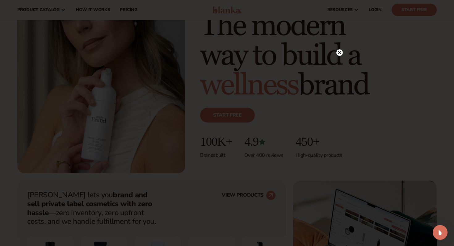
scroll to position [56, 0]
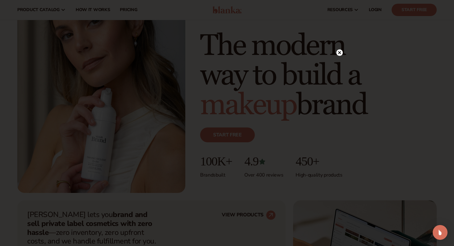
click at [339, 53] on circle at bounding box center [340, 52] width 6 height 6
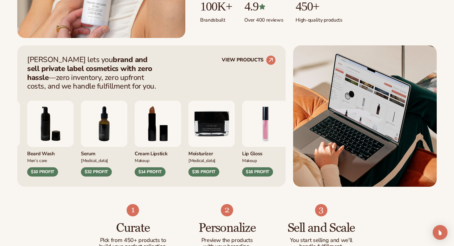
scroll to position [212, 0]
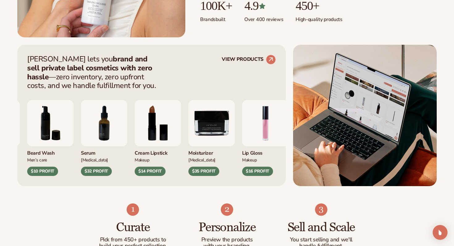
click at [74, 121] on img "6 / 9" at bounding box center [50, 123] width 46 height 46
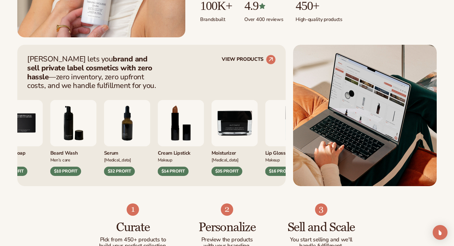
click at [74, 121] on img "6 / 9" at bounding box center [73, 123] width 46 height 46
click at [70, 173] on div "$10 PROFIT" at bounding box center [65, 171] width 31 height 9
click at [73, 142] on img "6 / 9" at bounding box center [73, 123] width 46 height 46
click at [73, 134] on img "6 / 9" at bounding box center [73, 123] width 46 height 46
click at [273, 63] on circle at bounding box center [271, 60] width 14 height 14
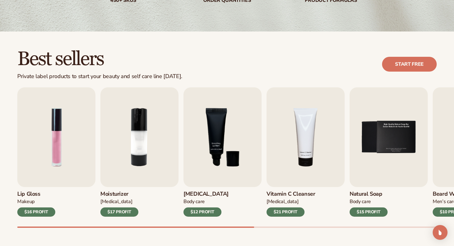
scroll to position [135, 0]
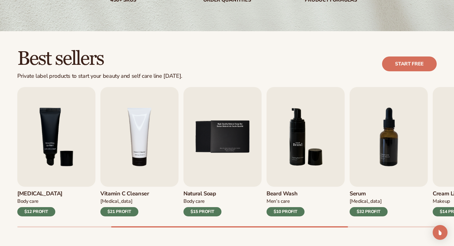
click at [300, 162] on img "6 / 9" at bounding box center [306, 137] width 78 height 100
click at [287, 214] on div "$10 PROFIT" at bounding box center [286, 211] width 38 height 9
click at [302, 145] on img "6 / 9" at bounding box center [306, 137] width 78 height 100
click at [299, 143] on img "6 / 9" at bounding box center [306, 137] width 78 height 100
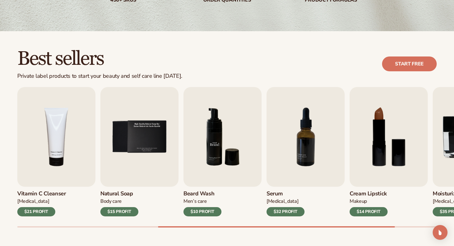
click at [221, 160] on img "6 / 9" at bounding box center [223, 137] width 78 height 100
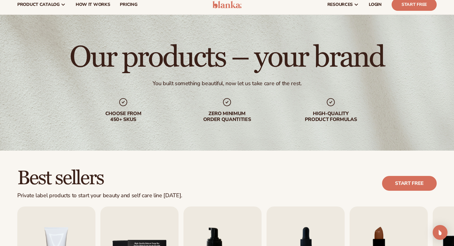
scroll to position [0, 0]
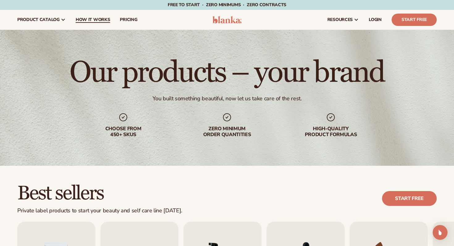
click at [91, 17] on span "How It Works" at bounding box center [93, 19] width 35 height 5
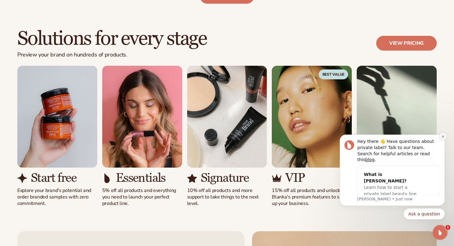
click at [444, 138] on icon "Dismiss notification" at bounding box center [443, 137] width 2 height 2
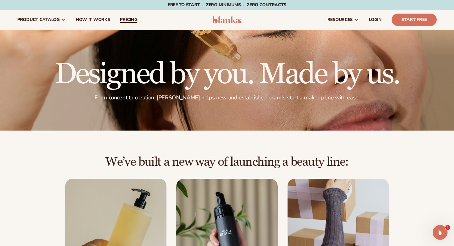
click at [134, 23] on link "pricing" at bounding box center [128, 20] width 27 height 20
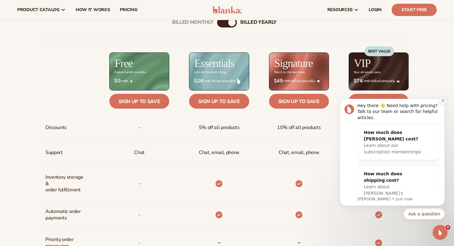
click at [443, 100] on icon "Dismiss notification" at bounding box center [443, 100] width 3 height 3
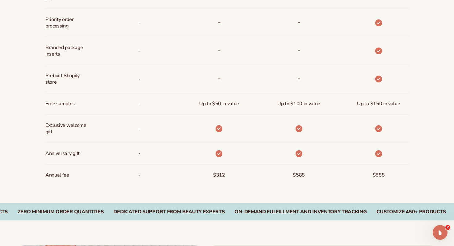
scroll to position [453, 0]
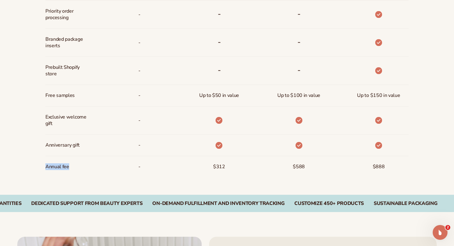
drag, startPoint x: 45, startPoint y: 168, endPoint x: 86, endPoint y: 167, distance: 40.8
copy span "Annual fee"
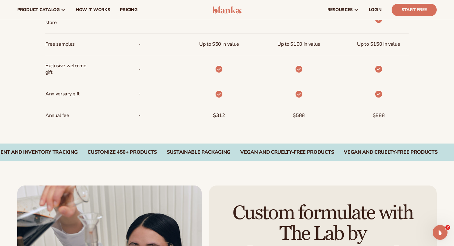
click at [341, 144] on div "Zero Minimum Order QuantitieS Dedicated Support From Beauty Experts On-Demand F…" at bounding box center [227, 152] width 454 height 17
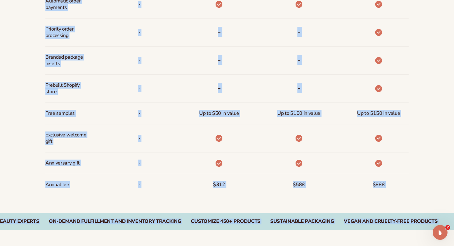
scroll to position [436, 0]
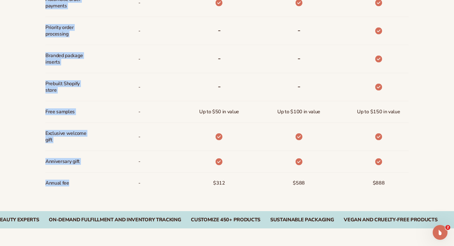
drag, startPoint x: 45, startPoint y: 21, endPoint x: 71, endPoint y: 190, distance: 170.4
click at [71, 190] on div "Discounts Support Inventory storage &   order fulfillment Automatic order payme…" at bounding box center [67, 49] width 44 height 289
copy div "Support Inventory storage &   order fulfillment Automatic order payments Priori…"
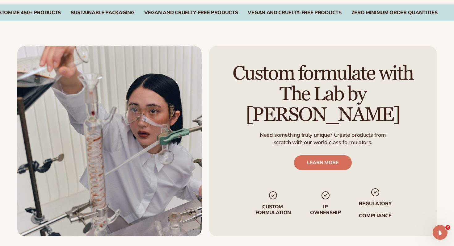
scroll to position [645, 0]
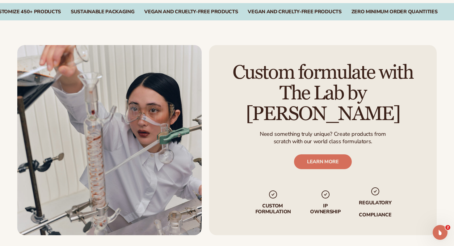
click at [292, 138] on p "scratch with our world class formulators." at bounding box center [323, 141] width 126 height 7
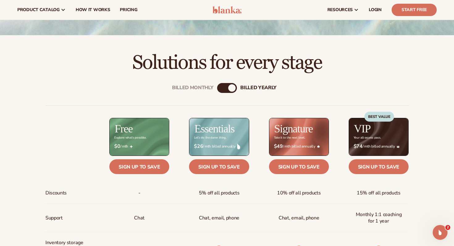
scroll to position [133, 0]
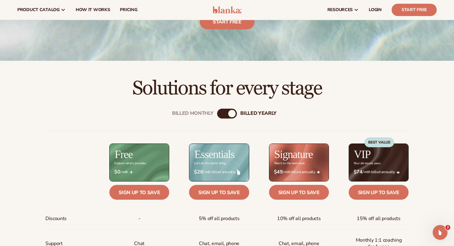
click at [229, 115] on div "billed Yearly" at bounding box center [231, 113] width 7 height 7
click at [229, 111] on div "billed Yearly" at bounding box center [231, 113] width 7 height 7
click at [225, 111] on div "Billed Monthly billed Yearly" at bounding box center [227, 114] width 20 height 10
drag, startPoint x: 226, startPoint y: 111, endPoint x: 208, endPoint y: 111, distance: 18.2
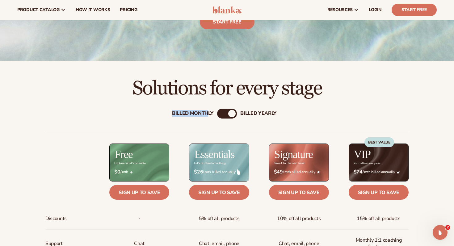
click at [217, 111] on div "Billed Monthly billed Yearly" at bounding box center [227, 114] width 20 height 10
drag, startPoint x: 233, startPoint y: 111, endPoint x: 214, endPoint y: 111, distance: 19.2
drag, startPoint x: 222, startPoint y: 111, endPoint x: 238, endPoint y: 111, distance: 16.1
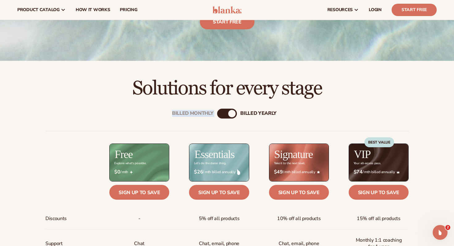
click at [242, 85] on h2 "Solutions for every stage" at bounding box center [227, 88] width 420 height 21
drag, startPoint x: 232, startPoint y: 113, endPoint x: 212, endPoint y: 113, distance: 19.5
click at [217, 113] on div "Billed Monthly billed Yearly" at bounding box center [227, 114] width 20 height 10
click at [227, 96] on h2 "Solutions for every stage" at bounding box center [227, 88] width 420 height 21
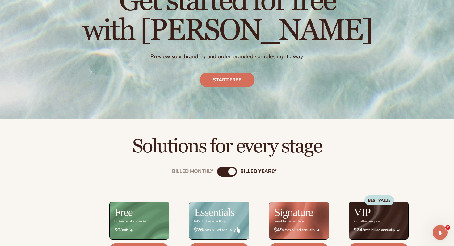
scroll to position [76, 0]
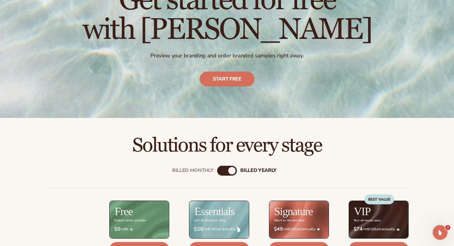
click at [234, 171] on div "billed Yearly" at bounding box center [231, 170] width 7 height 7
click at [230, 172] on div "billed Yearly" at bounding box center [231, 170] width 7 height 7
click at [214, 172] on div "Billed Monthly" at bounding box center [192, 171] width 41 height 6
click at [202, 172] on div "Billed Monthly" at bounding box center [192, 171] width 41 height 6
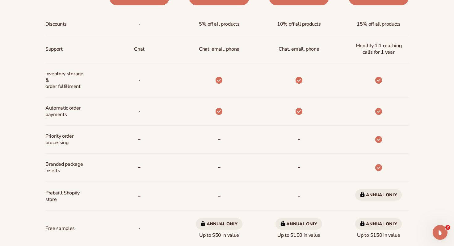
scroll to position [370, 0]
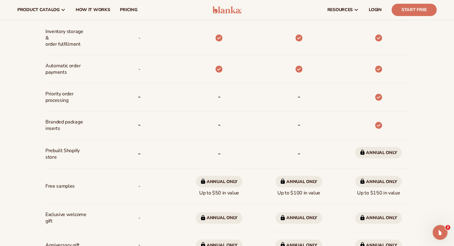
click at [381, 152] on span "Annual only" at bounding box center [378, 152] width 47 height 11
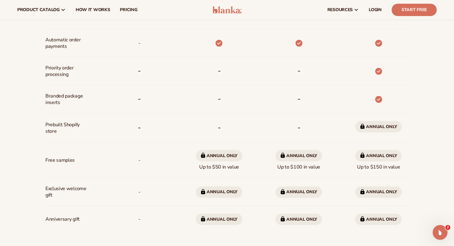
scroll to position [394, 0]
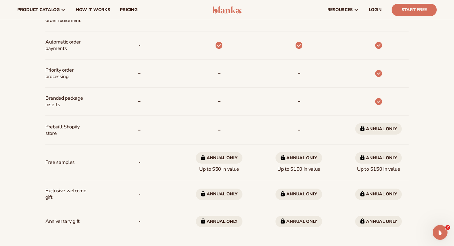
click at [385, 128] on span "Annual only" at bounding box center [378, 128] width 47 height 11
click at [362, 129] on icon at bounding box center [363, 128] width 4 height 5
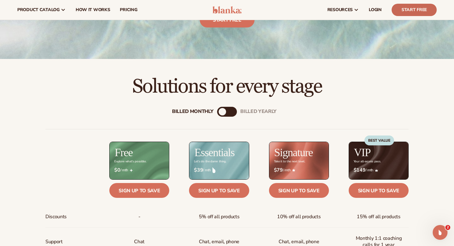
scroll to position [108, 0]
